Goal: Find specific page/section: Find specific page/section

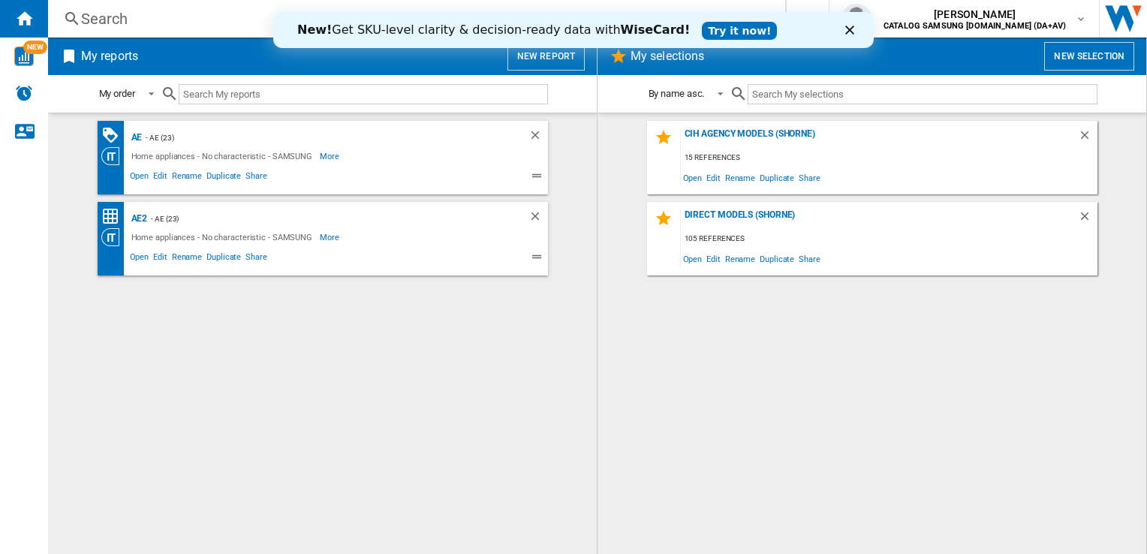
click at [183, 15] on div "Search" at bounding box center [413, 18] width 665 height 21
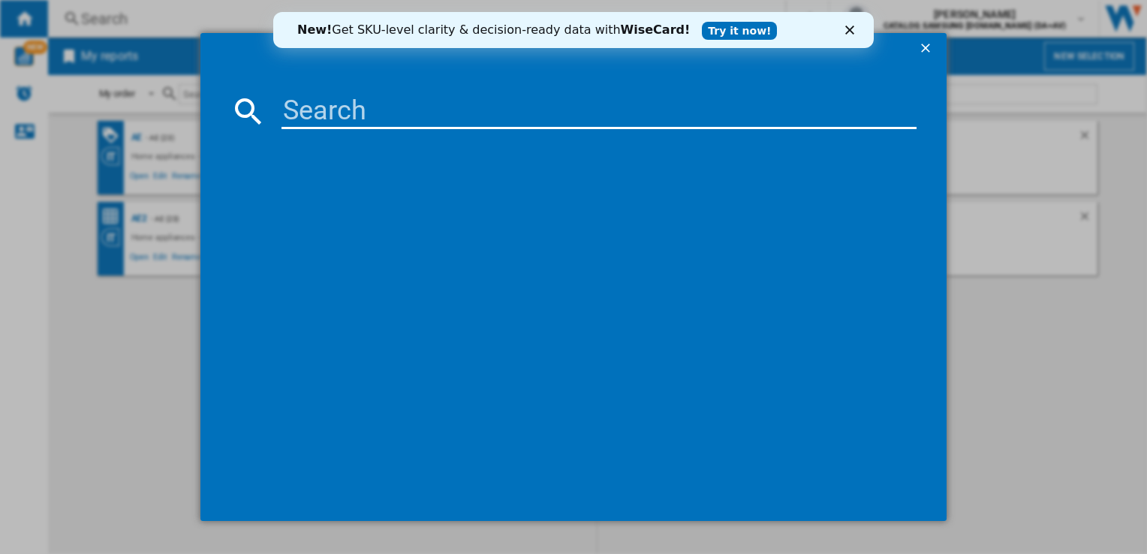
click at [405, 110] on input at bounding box center [598, 111] width 634 height 36
paste input "rf59c70tes9"
click at [295, 107] on input "\rf59c70tes9" at bounding box center [598, 111] width 634 height 36
type input "rf59c70tes9"
click at [847, 29] on polygon "Close" at bounding box center [849, 30] width 9 height 9
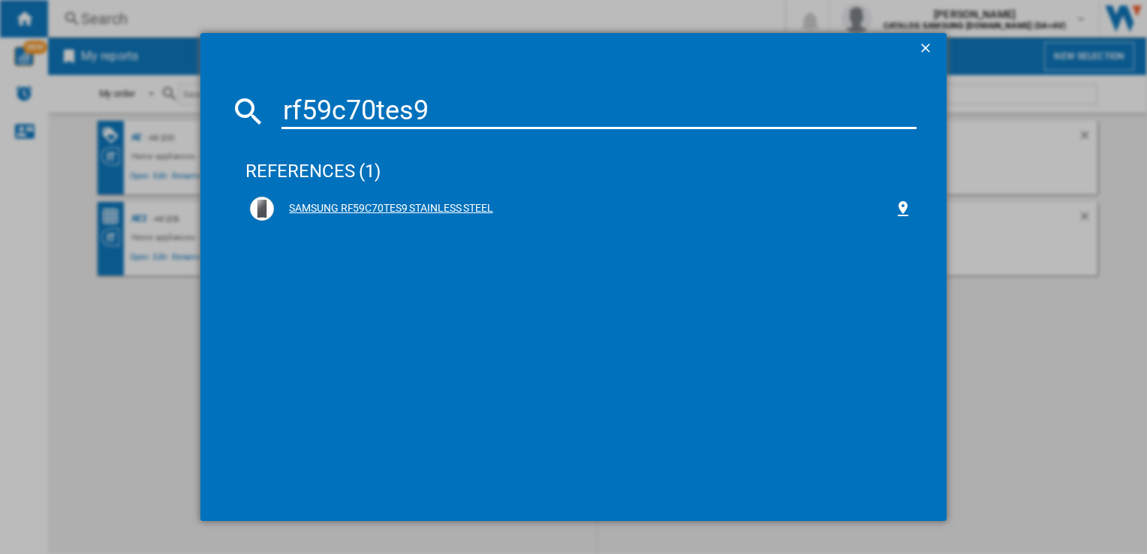
click at [423, 205] on div "SAMSUNG RF59C70TES9 STAINLESS STEEL" at bounding box center [583, 208] width 619 height 15
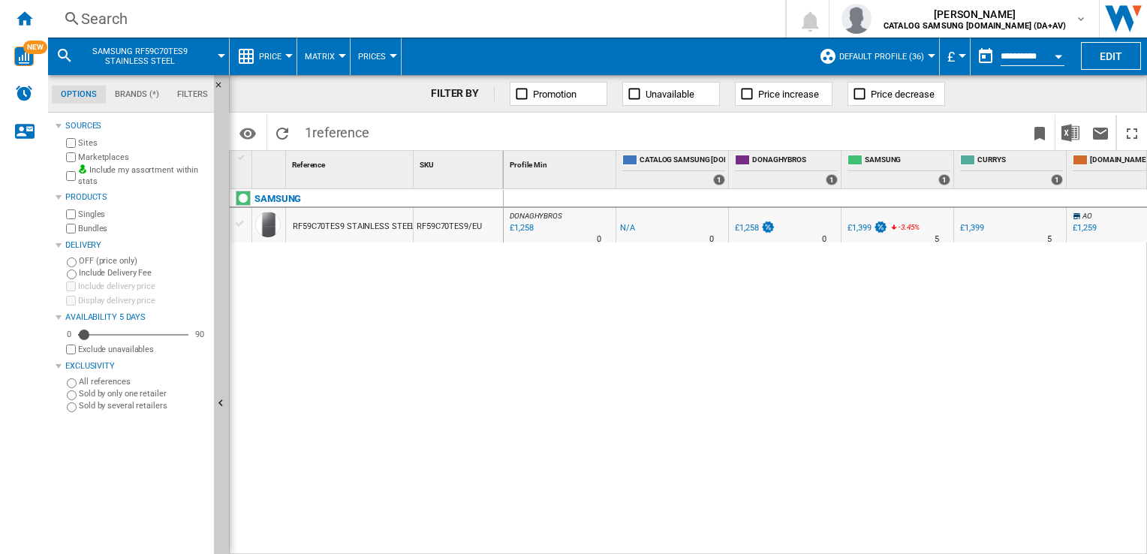
click at [279, 53] on span "Price" at bounding box center [270, 57] width 23 height 10
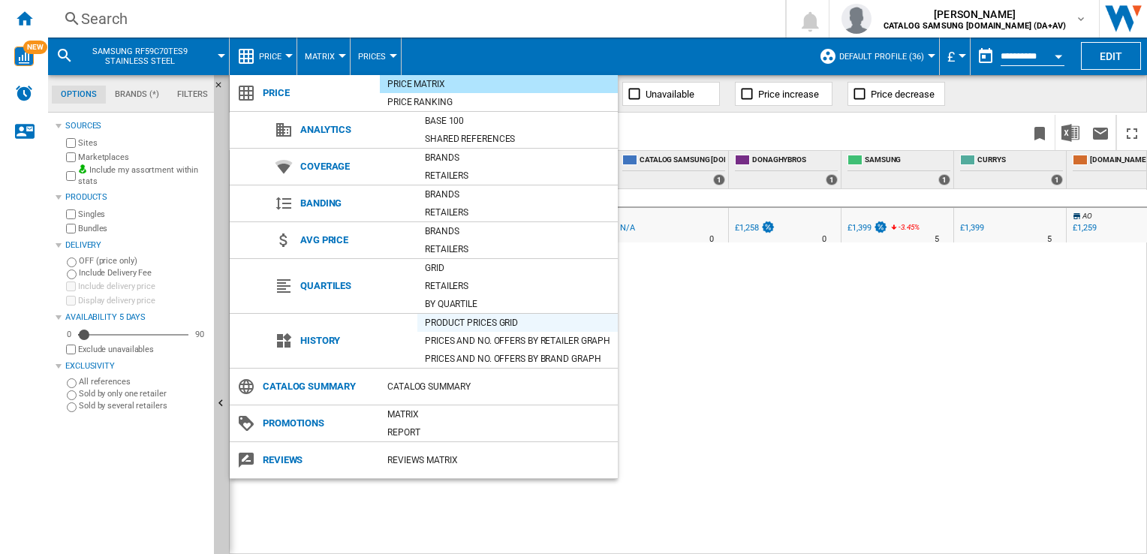
click at [478, 320] on div "Product prices grid" at bounding box center [517, 322] width 200 height 15
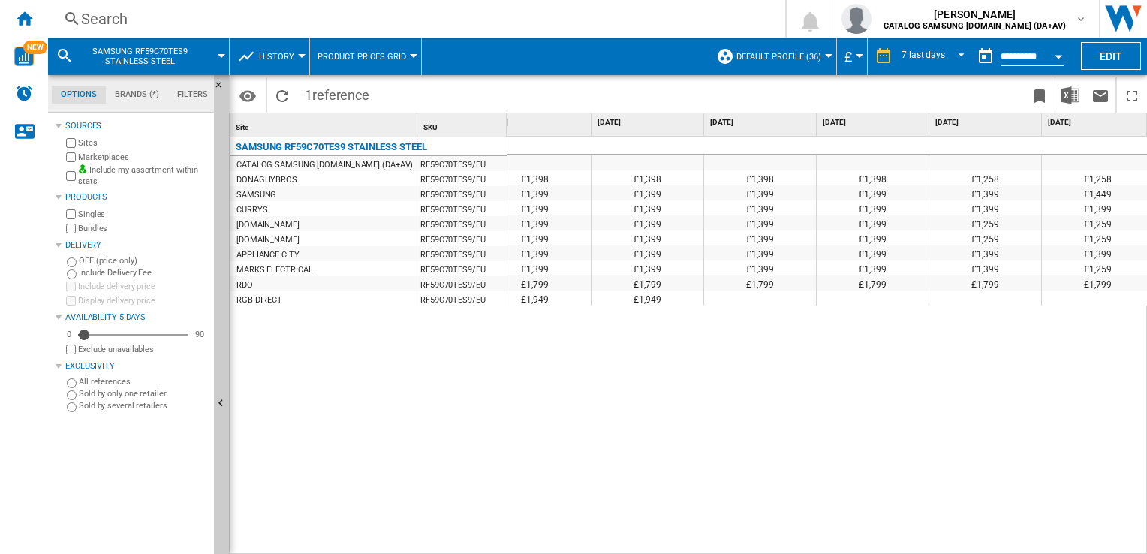
scroll to position [0, 144]
drag, startPoint x: 1015, startPoint y: 546, endPoint x: 1118, endPoint y: 552, distance: 103.8
click at [1118, 552] on div "£1,398 £1,398 £1,398 £1,398 £1,398 £1,258 £1,258 £1,258 £1,399 £1,399 £1,399 £1…" at bounding box center [827, 346] width 640 height 419
